Goal: Task Accomplishment & Management: Use online tool/utility

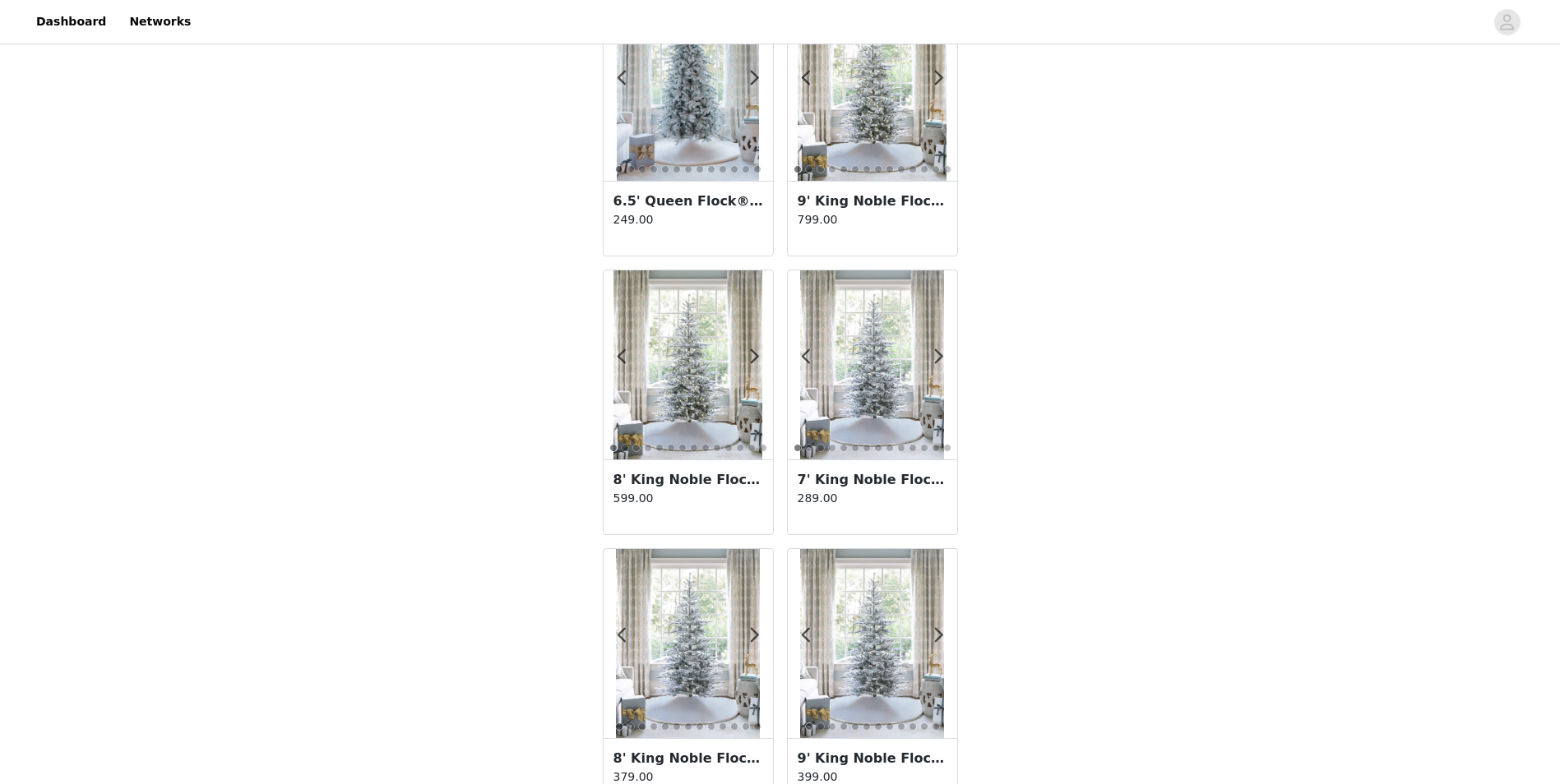
scroll to position [2466, 0]
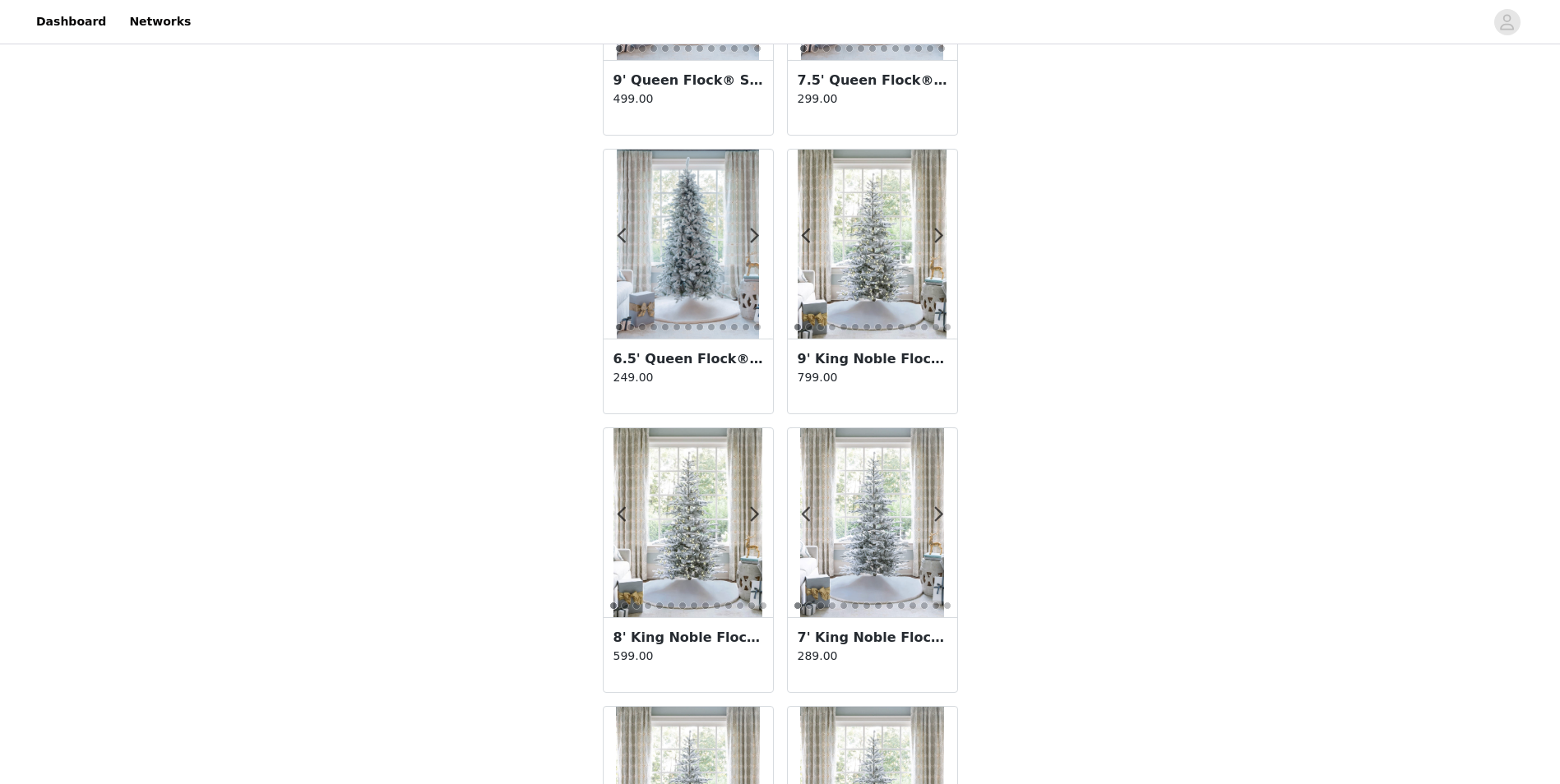
click at [677, 528] on img at bounding box center [687, 522] width 149 height 189
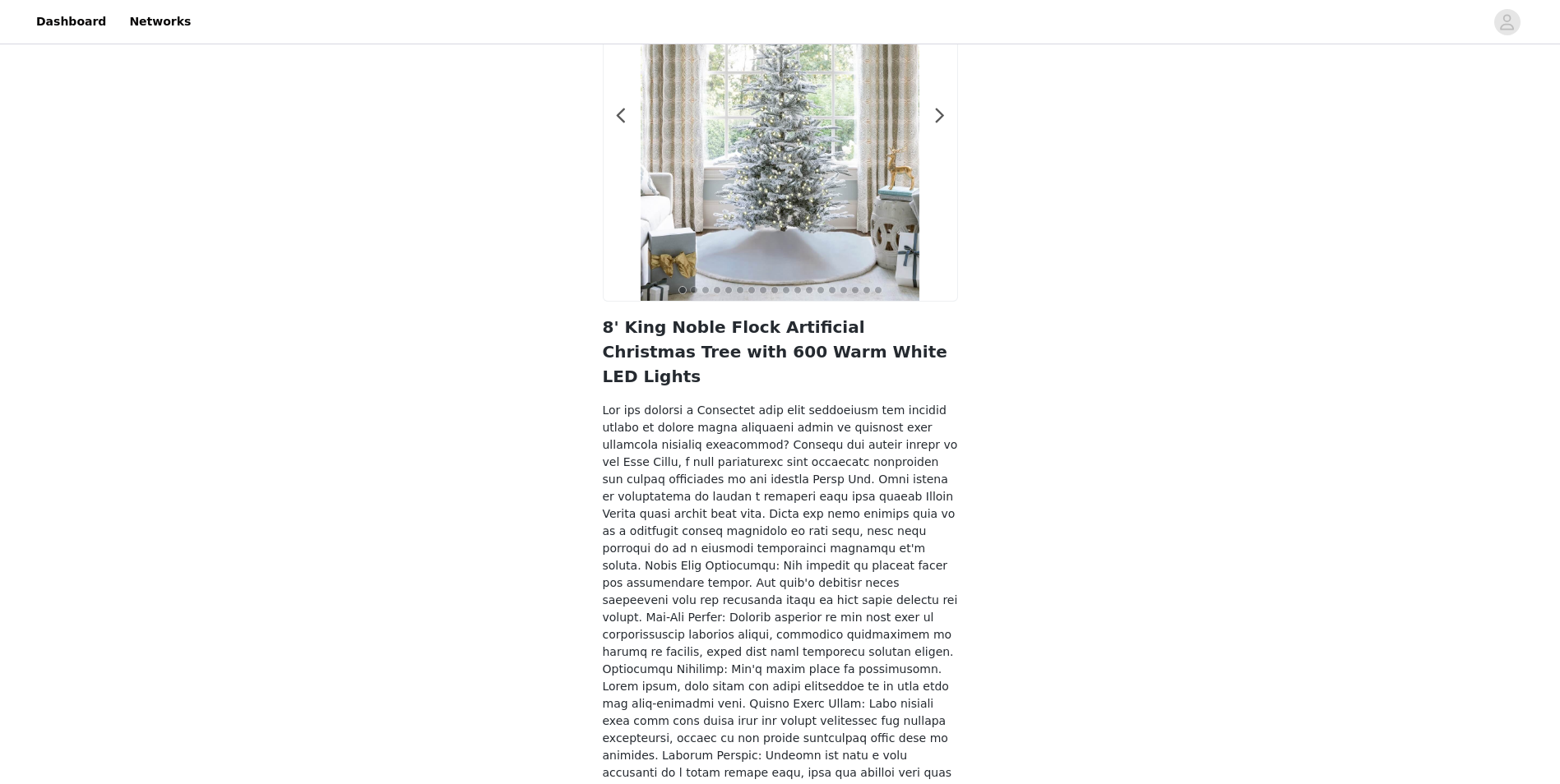
scroll to position [301, 0]
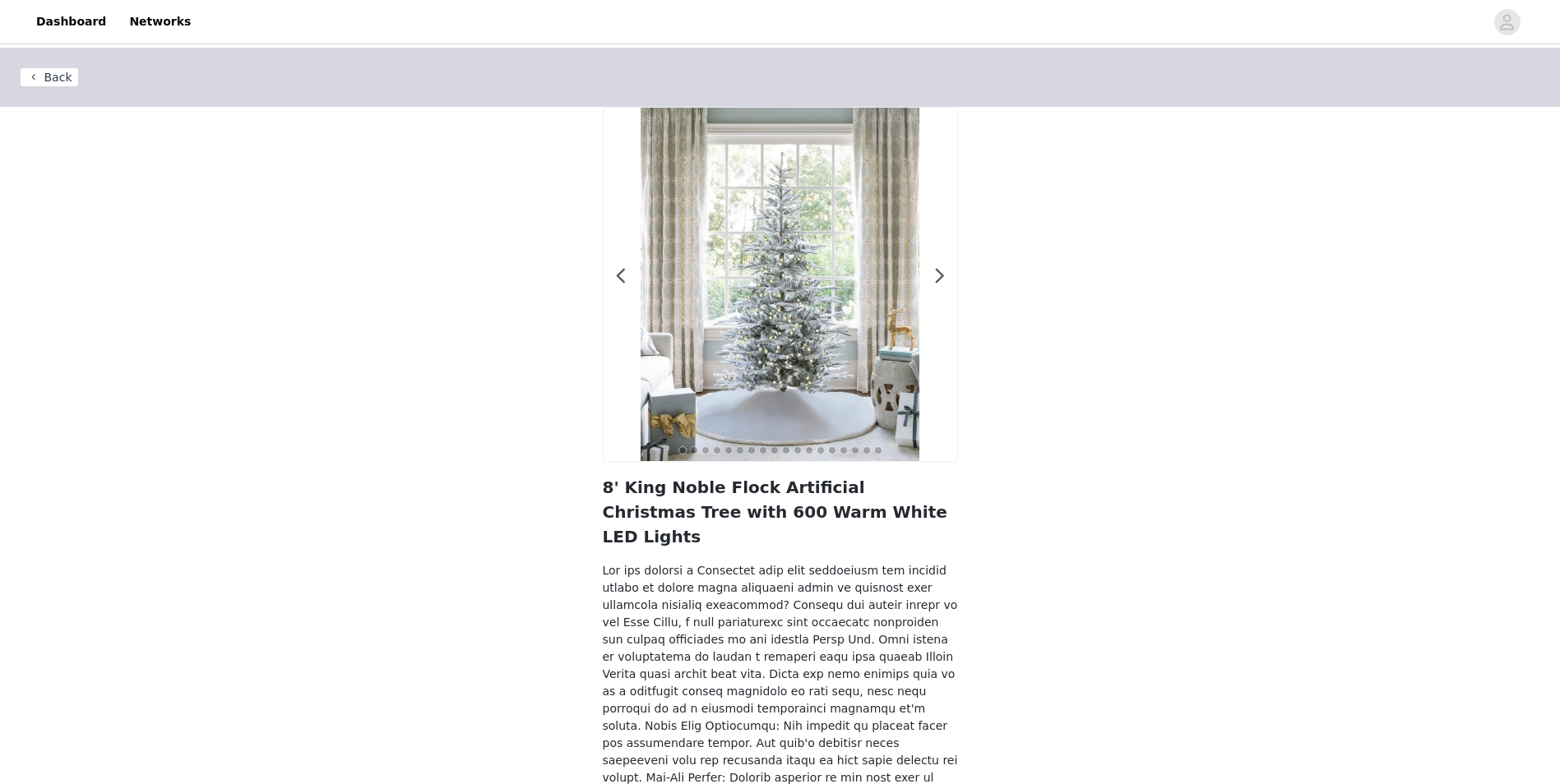
click at [44, 81] on button "Back" at bounding box center [50, 77] width 59 height 20
click at [40, 88] on header "Back" at bounding box center [780, 77] width 1560 height 59
click at [46, 72] on button "Back" at bounding box center [50, 77] width 59 height 20
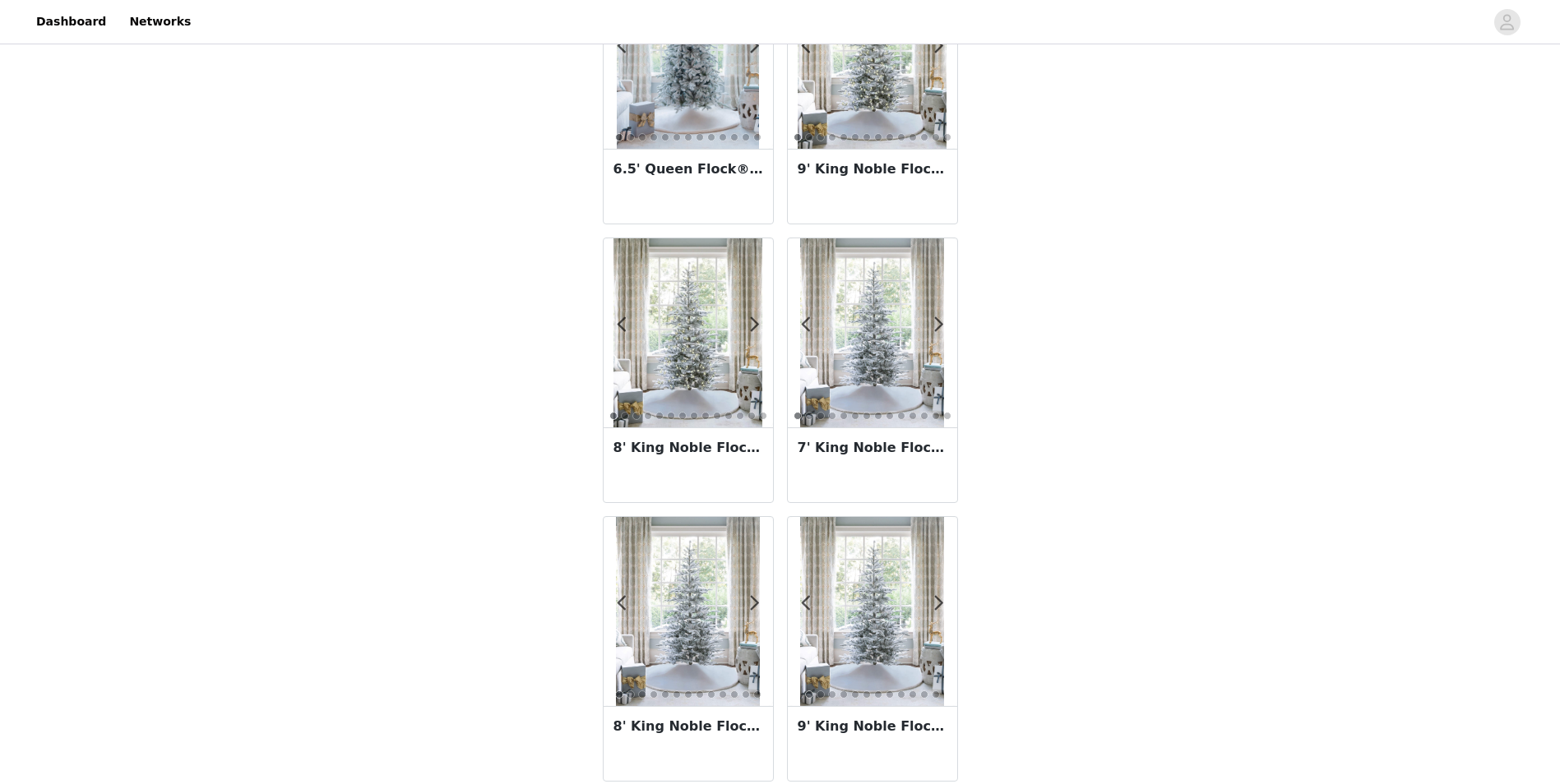
scroll to position [2719, 0]
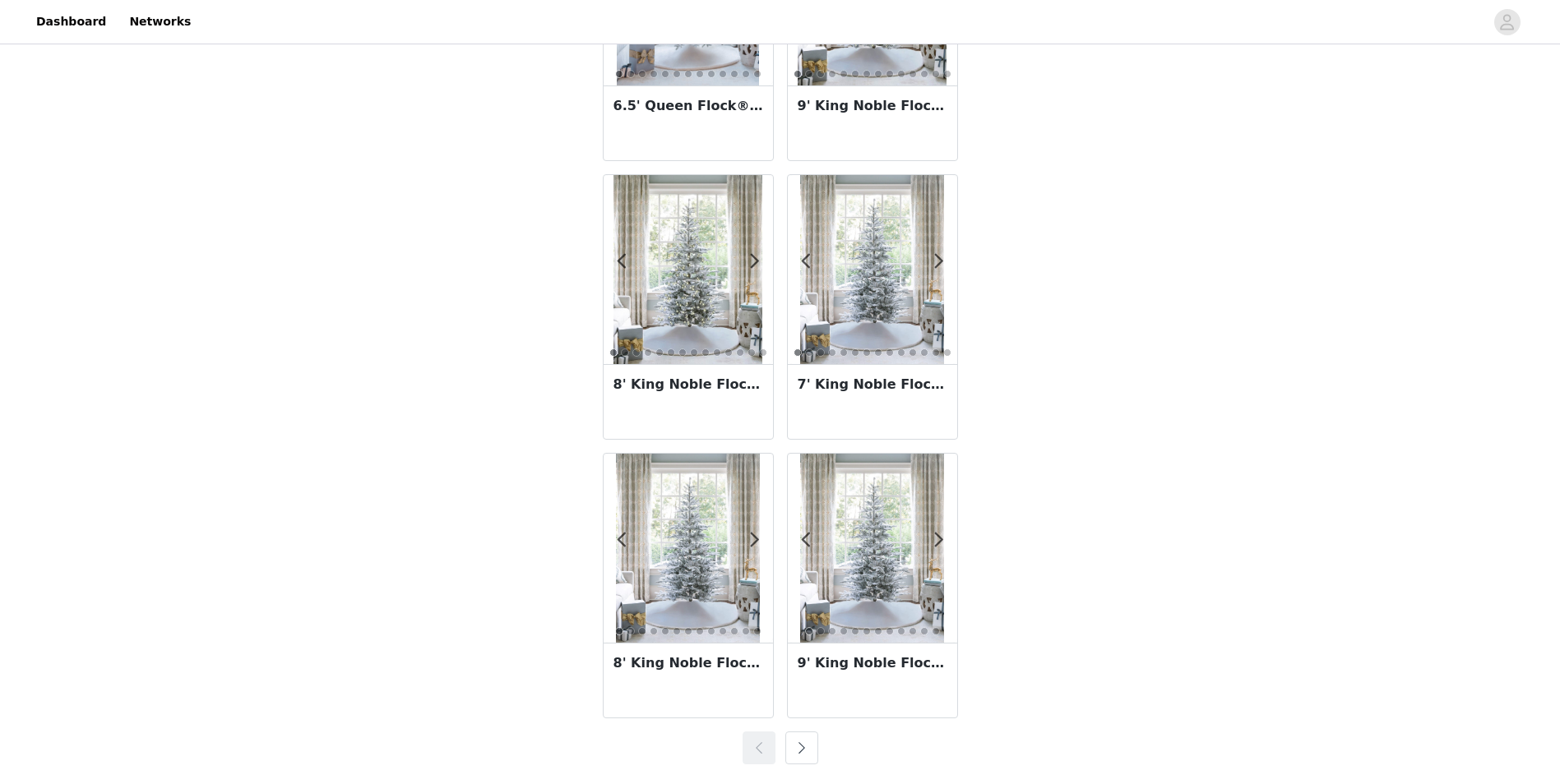
click at [810, 756] on button "button" at bounding box center [802, 748] width 33 height 33
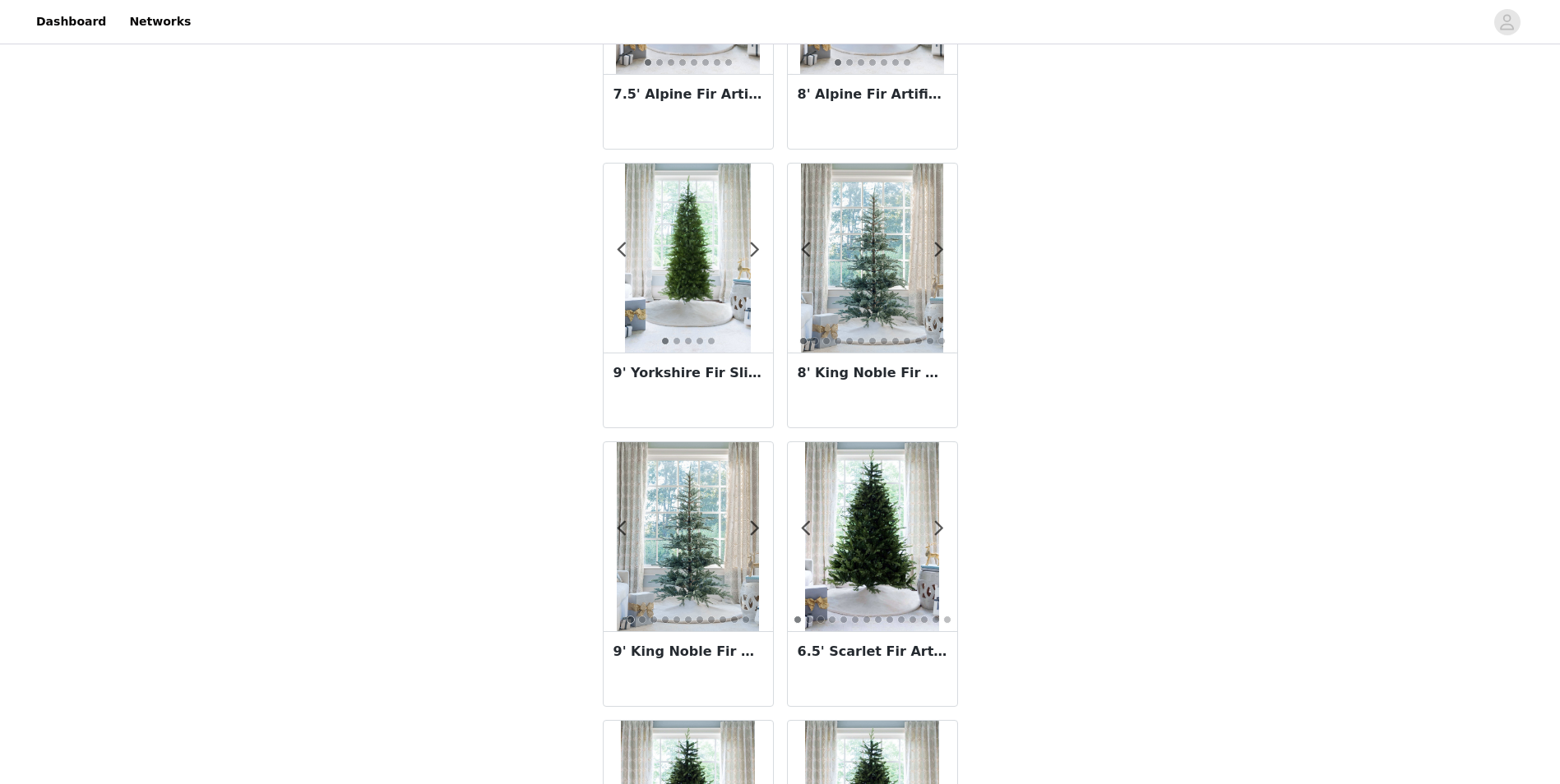
scroll to position [822, 0]
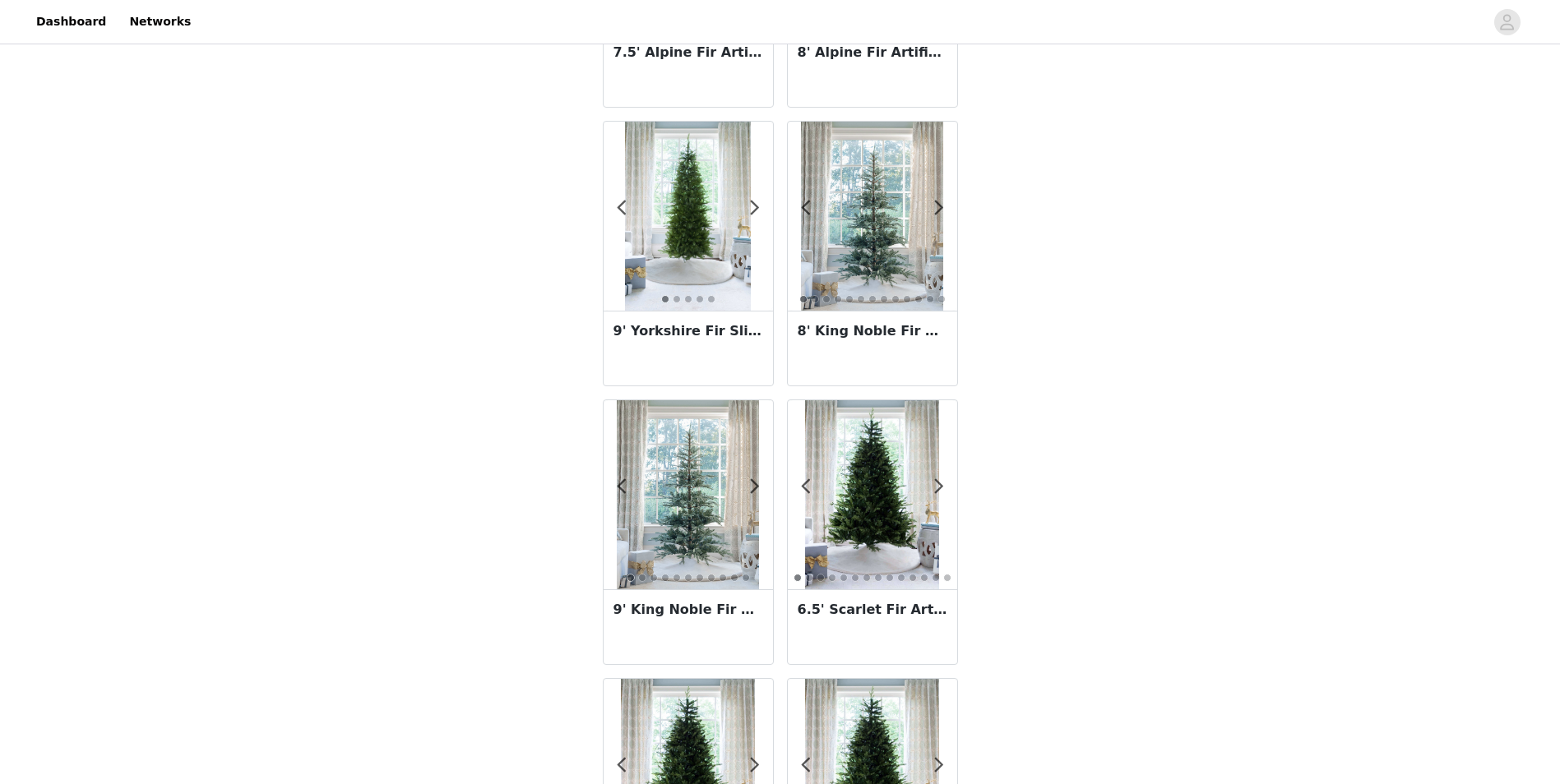
click at [855, 253] on img at bounding box center [872, 216] width 143 height 189
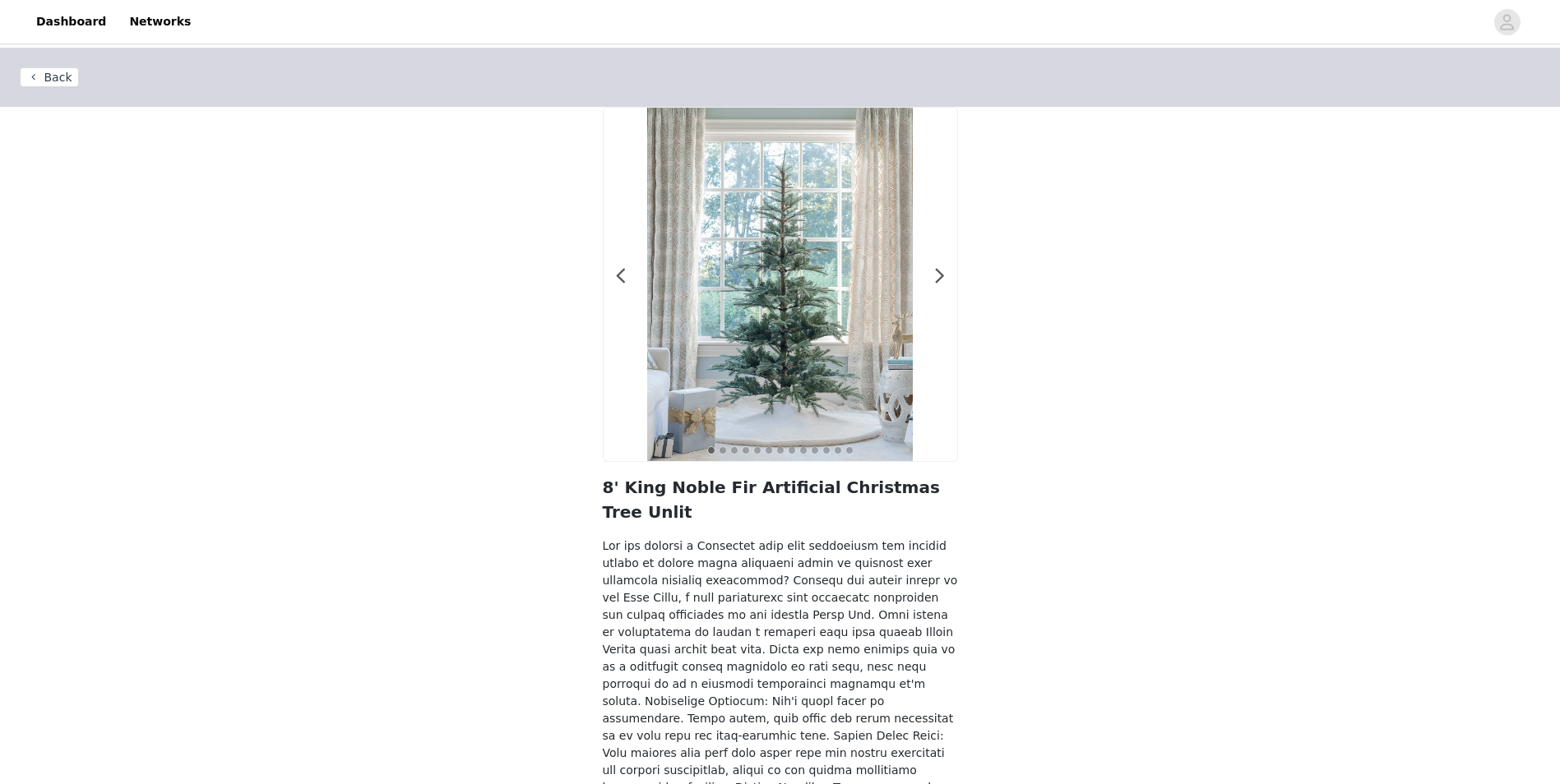
click at [42, 79] on button "Back" at bounding box center [50, 77] width 59 height 20
click at [30, 75] on button "Back" at bounding box center [50, 77] width 59 height 20
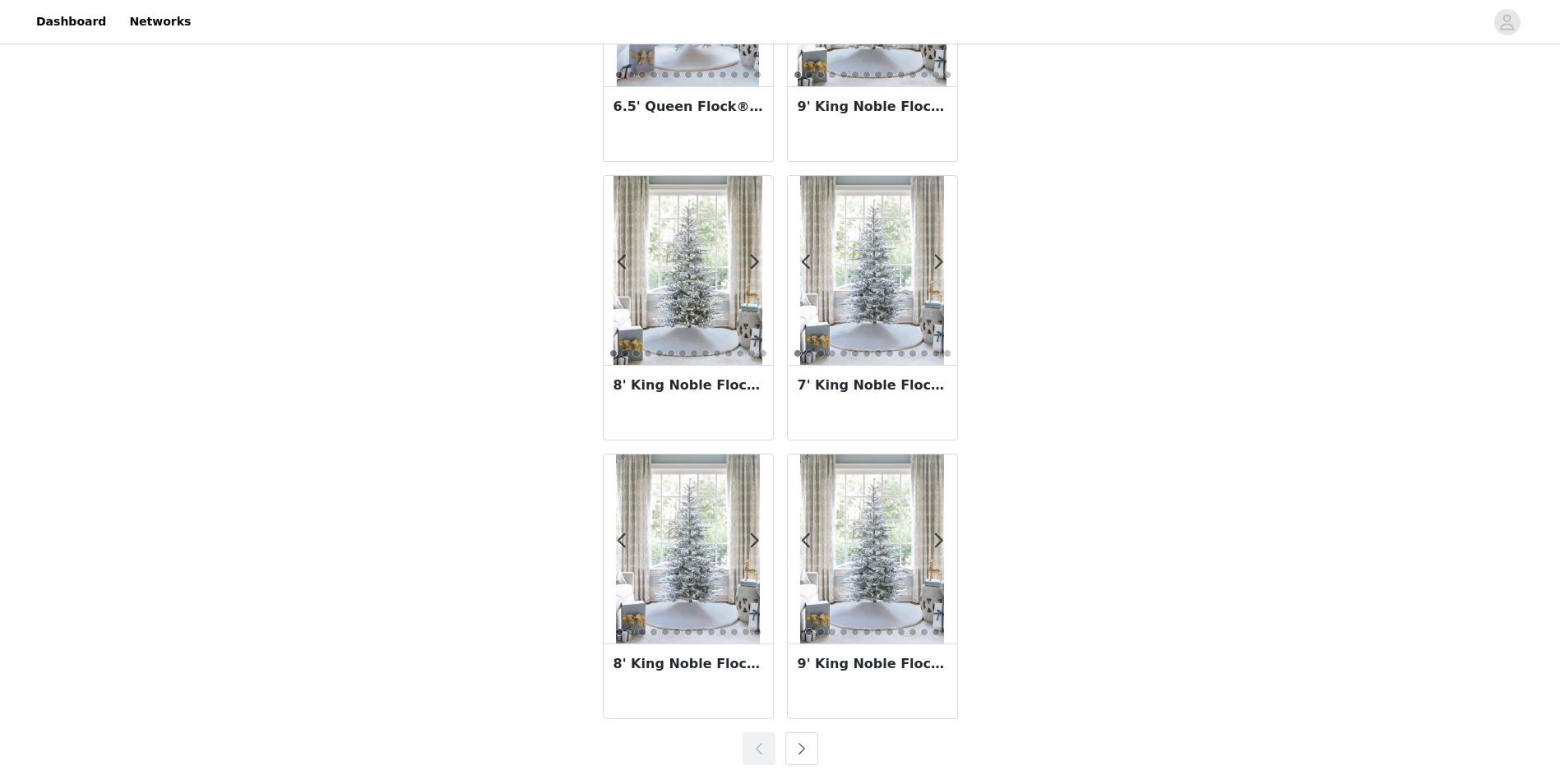
scroll to position [2719, 0]
click at [794, 744] on button "button" at bounding box center [802, 748] width 33 height 33
click at [798, 740] on button "button" at bounding box center [802, 748] width 33 height 33
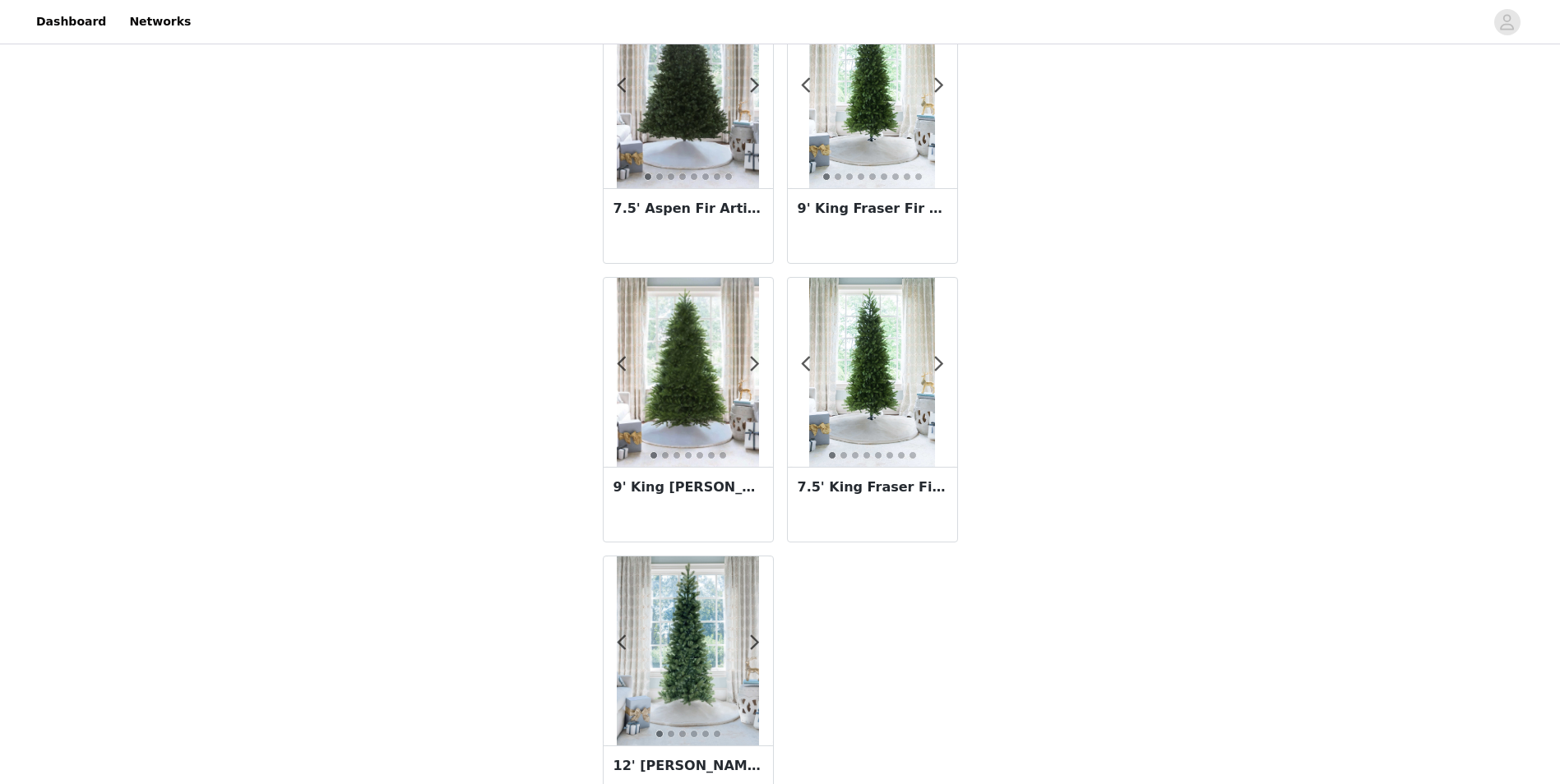
scroll to position [211, 0]
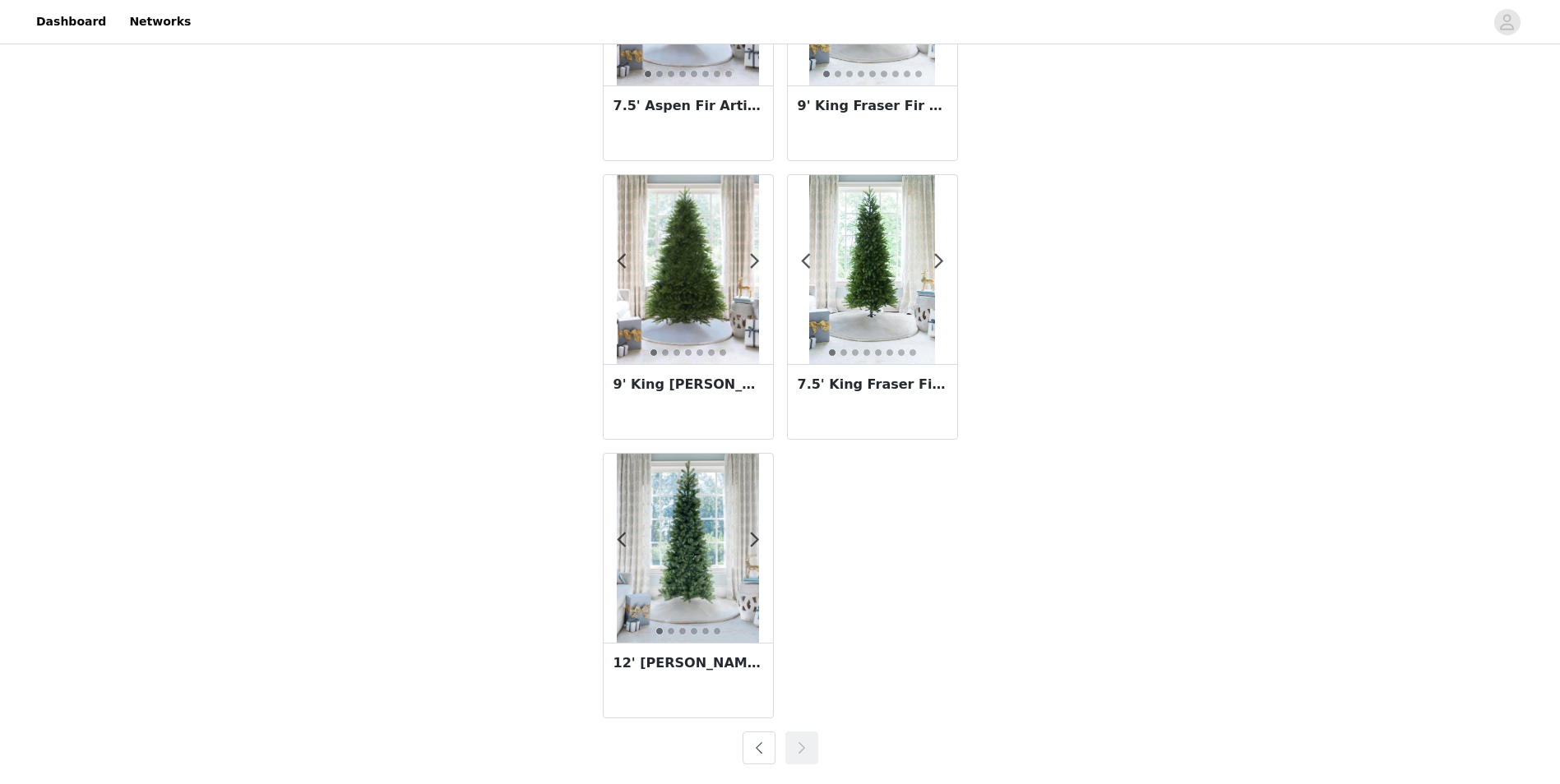
click at [745, 741] on button "button" at bounding box center [759, 748] width 33 height 33
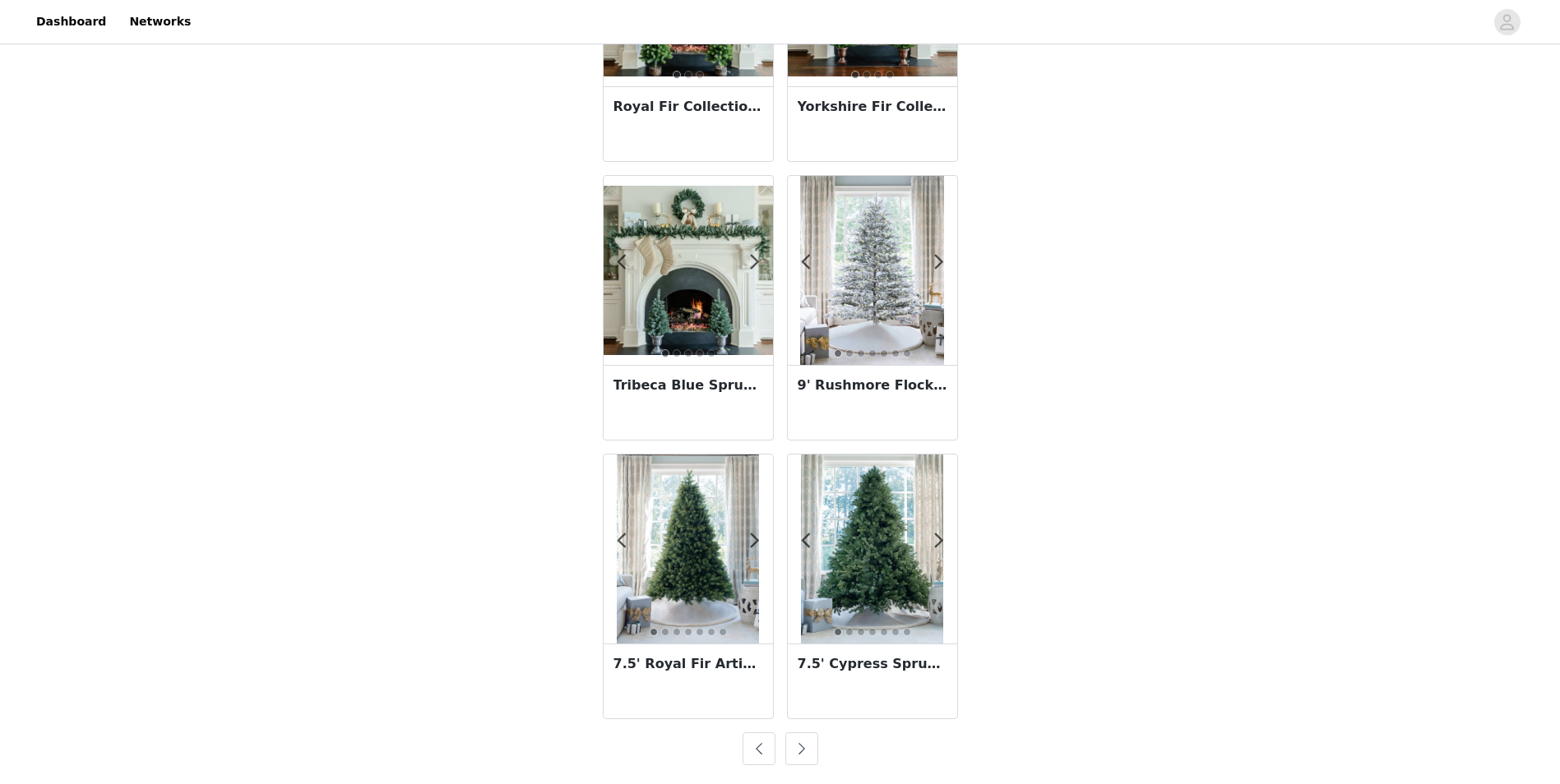
scroll to position [2719, 0]
click at [759, 749] on button "button" at bounding box center [759, 748] width 33 height 33
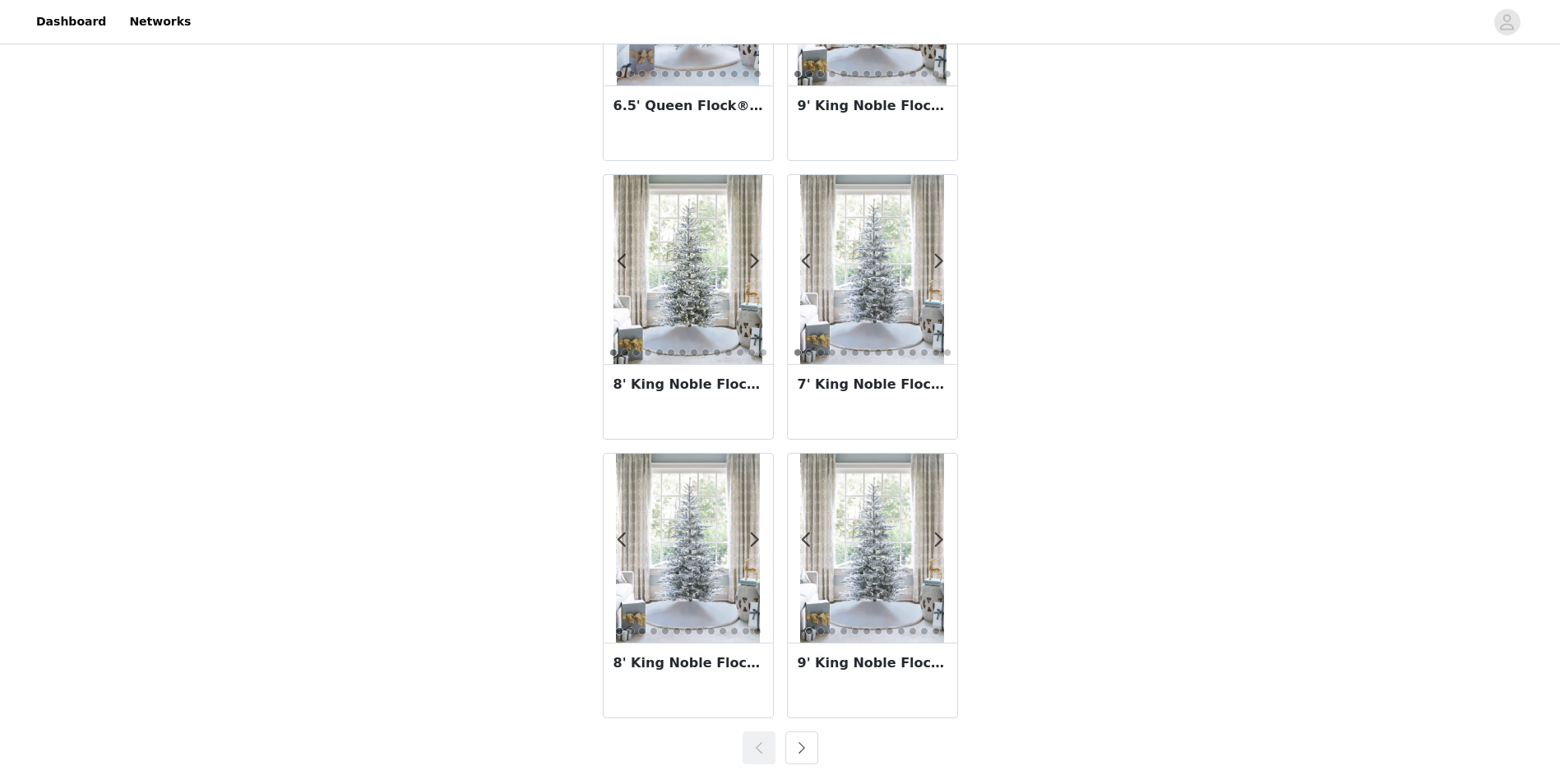
click at [787, 751] on button "button" at bounding box center [802, 748] width 33 height 33
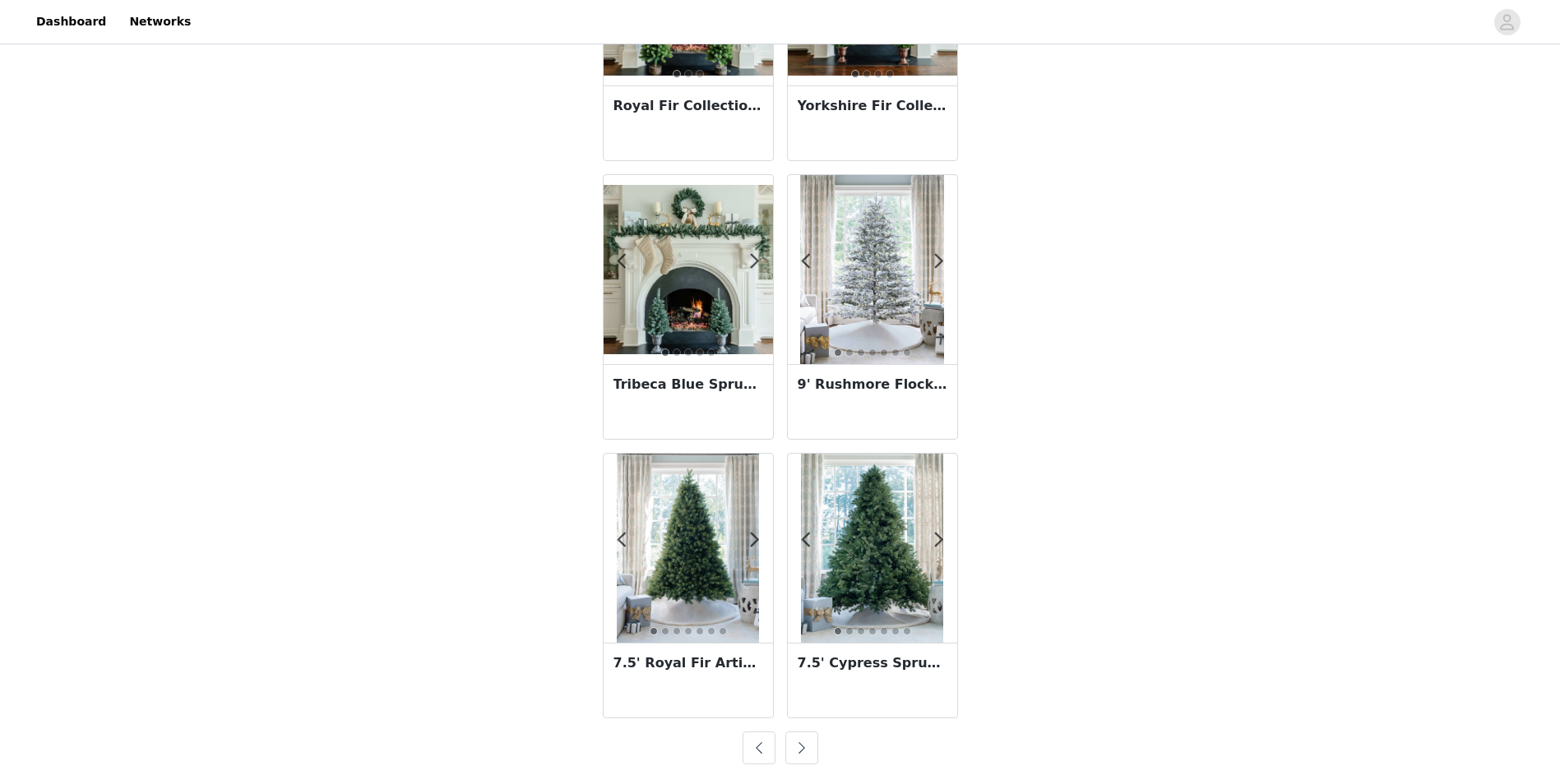
click at [800, 754] on button "button" at bounding box center [802, 748] width 33 height 33
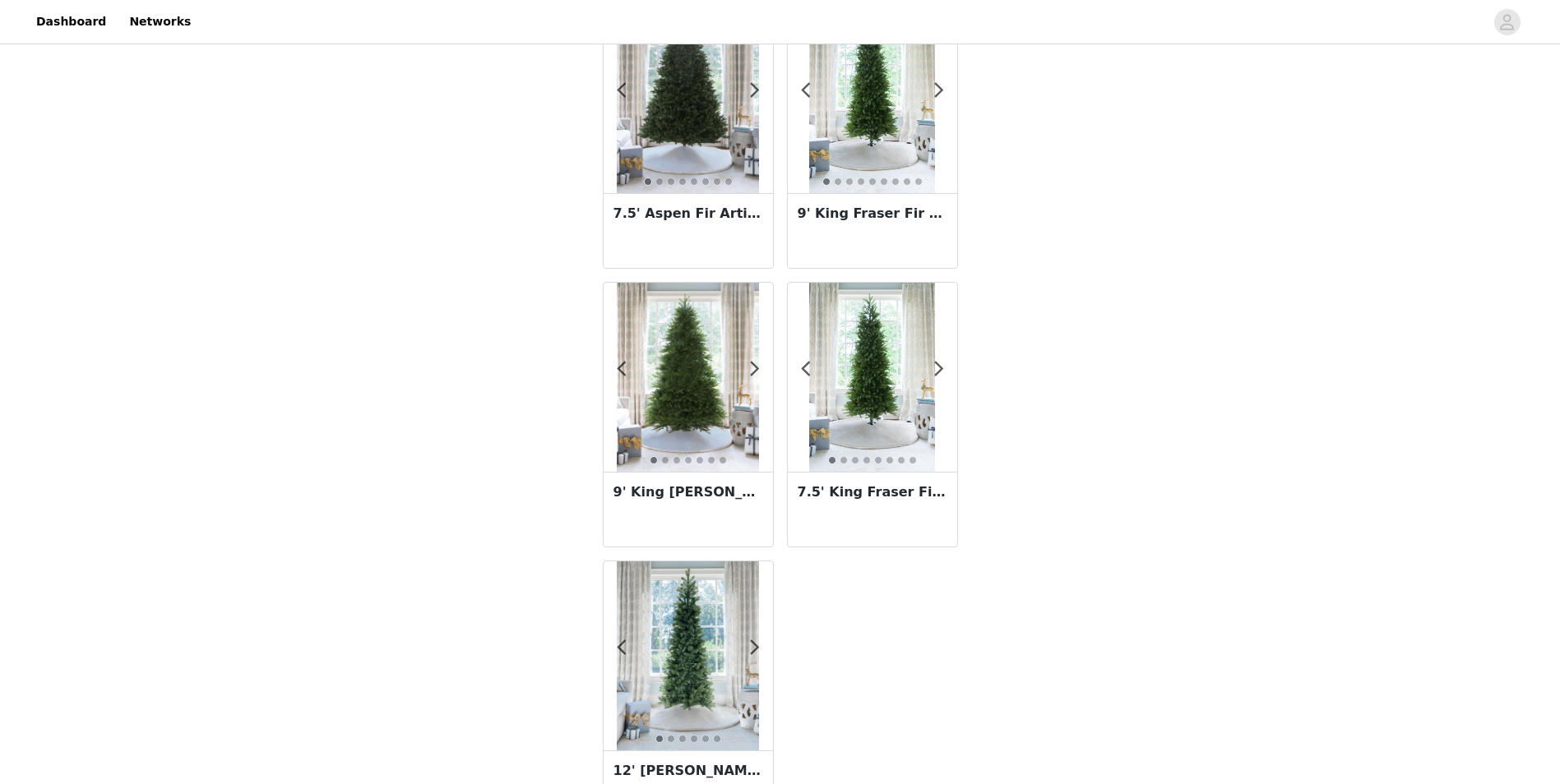
scroll to position [0, 0]
